Goal: Transaction & Acquisition: Purchase product/service

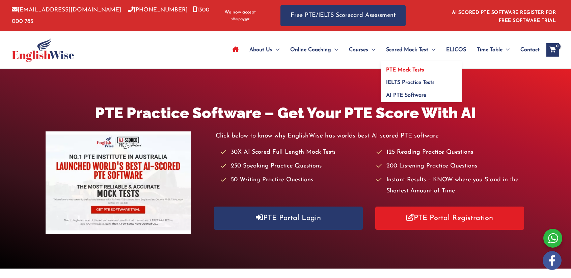
click at [402, 67] on span "PTE Mock Tests" at bounding box center [405, 69] width 38 height 5
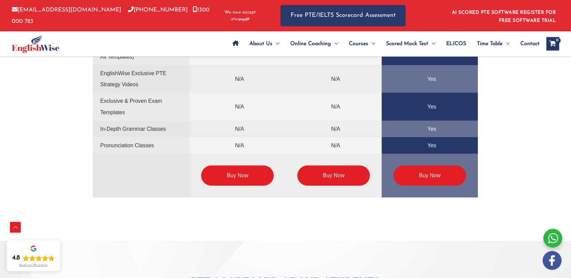
scroll to position [1686, 0]
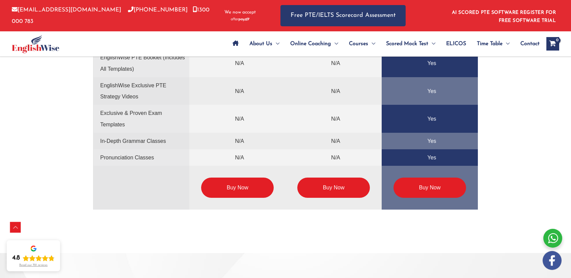
click at [327, 191] on link "Buy Now" at bounding box center [333, 188] width 72 height 20
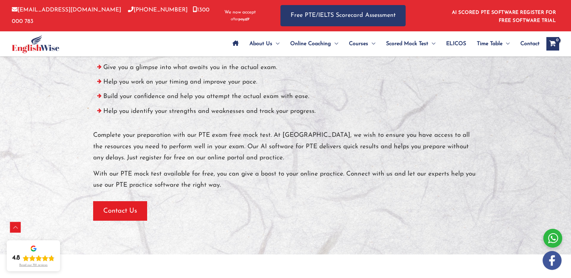
scroll to position [2248, 0]
